Goal: Transaction & Acquisition: Subscribe to service/newsletter

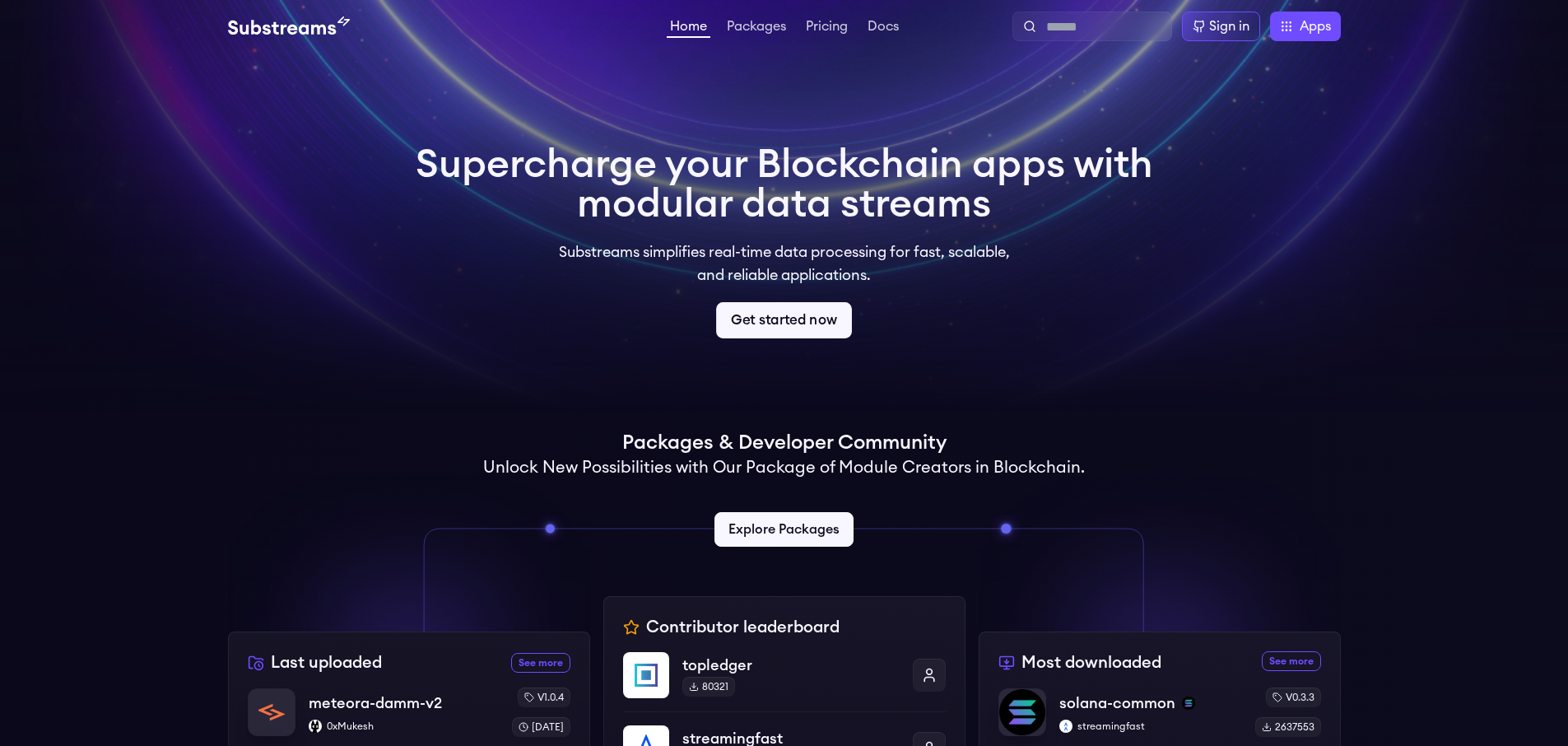
click at [782, 313] on link "Get started now" at bounding box center [784, 320] width 136 height 36
click at [1086, 22] on input "text" at bounding box center [1105, 27] width 118 height 20
type input "*****"
click at [835, 30] on link "Pricing" at bounding box center [827, 28] width 48 height 16
